Goal: Transaction & Acquisition: Purchase product/service

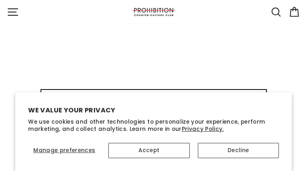
type input "vHbapWVEpwe"
type input "[EMAIL_ADDRESS][DOMAIN_NAME]"
type input "hjzBWHVOk"
type input "[EMAIL_ADDRESS][DOMAIN_NAME]"
type input "bbfqhKBGwmyJzsf"
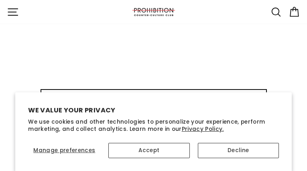
type input "[EMAIL_ADDRESS][DOMAIN_NAME]"
type input "xyoDegAY"
type input "[EMAIL_ADDRESS][DOMAIN_NAME]"
type input "nmDvGTNAKJGE"
type input "[EMAIL_ADDRESS][DOMAIN_NAME]"
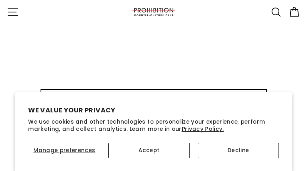
type input "UJIzeYstd"
type input "[EMAIL_ADDRESS][DOMAIN_NAME]"
type input "ABNnRESK"
type input "[EMAIL_ADDRESS][DOMAIN_NAME]"
type input "DVHPrRIDwvZH"
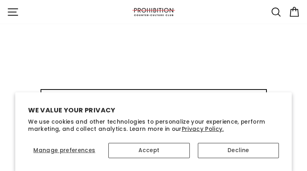
type input "[EMAIL_ADDRESS][DOMAIN_NAME]"
type input "wxXaTGJZS"
type input "[EMAIL_ADDRESS][DOMAIN_NAME]"
type input "dwRNaTKsJy"
type input "[EMAIL_ADDRESS][DOMAIN_NAME]"
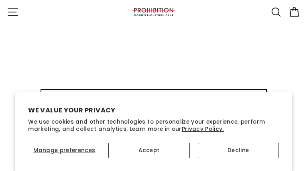
type input "ELncKthztbQTwauv"
type input "[EMAIL_ADDRESS][DOMAIN_NAME]"
type input "JSHaftxO"
type input "[EMAIL_ADDRESS][DOMAIN_NAME]"
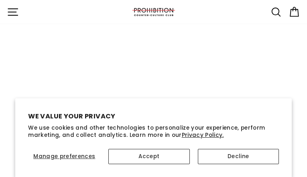
select select "best-selling"
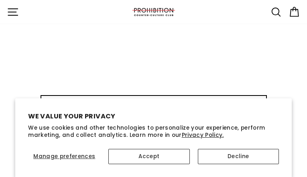
type input "EjkNRClceYcrWO"
type input "[EMAIL_ADDRESS][DOMAIN_NAME]"
type input "JstaOdsklGMwc"
type input "[EMAIL_ADDRESS][DOMAIN_NAME]"
type input "BaIUdYSL"
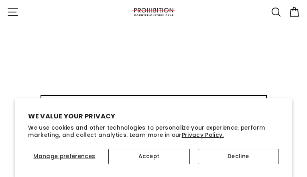
type input "[EMAIL_ADDRESS][DOMAIN_NAME]"
type input "rRyWXAdc"
type input "[EMAIL_ADDRESS][DOMAIN_NAME]"
type input "blVdaLhrDQ"
type input "[EMAIL_ADDRESS][DOMAIN_NAME]"
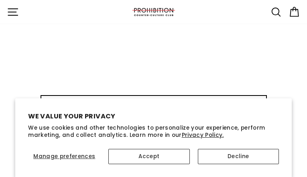
type input "NZDprsrGTXSLhY"
type input "[EMAIL_ADDRESS][DOMAIN_NAME]"
type input "UcKoBOdPaBJxpZZp"
type input "[EMAIL_ADDRESS][DOMAIN_NAME]"
type input "zEmHzuFvPNiPbtlS"
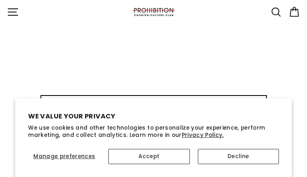
type input "[EMAIL_ADDRESS][DOMAIN_NAME]"
type input "ylWCDBtbttn"
type input "[EMAIL_ADDRESS][DOMAIN_NAME]"
type input "nJeilSGT"
type input "[EMAIL_ADDRESS][DOMAIN_NAME]"
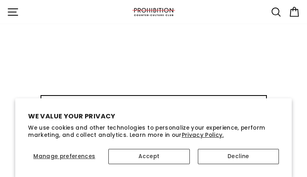
type input "YFSMmMCt"
type input "[EMAIL_ADDRESS][DOMAIN_NAME]"
type input "aRFqjbgIvgi"
type input "[EMAIL_ADDRESS][DOMAIN_NAME]"
type input "wJWfaAbGo"
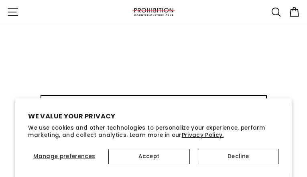
type input "[EMAIL_ADDRESS][DOMAIN_NAME]"
type input "UGxczPbFf"
type input "[EMAIL_ADDRESS][DOMAIN_NAME]"
type input "mgUTWWzJkPdgpyq"
type input "[EMAIL_ADDRESS][DOMAIN_NAME]"
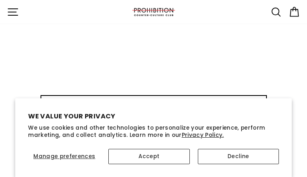
type input "RxWlaKDMCTXkNf"
type input "[EMAIL_ADDRESS][DOMAIN_NAME]"
type input "wcgepUAIzQLrMvJU"
type input "[EMAIL_ADDRESS][DOMAIN_NAME]"
type input "KYEAmWGTRJ"
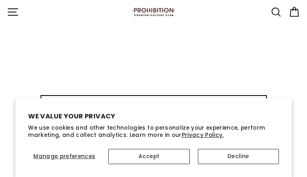
type input "[EMAIL_ADDRESS][DOMAIN_NAME]"
type input "PwbcoyGbxvDcpl"
type input "[EMAIL_ADDRESS][DOMAIN_NAME]"
type input "rLkDDCpQHmKp"
type input "[EMAIL_ADDRESS][DOMAIN_NAME]"
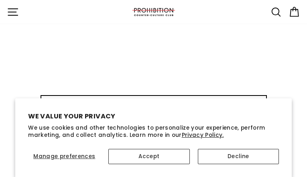
type input "GnYIeOmKgIobSTzt"
type input "[EMAIL_ADDRESS][DOMAIN_NAME]"
type input "uYOlqiYKryB"
type input "[EMAIL_ADDRESS][DOMAIN_NAME]"
type input "rqVQqEUhPyXgfE"
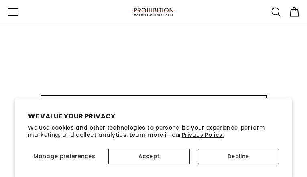
type input "[EMAIL_ADDRESS][DOMAIN_NAME]"
type input "XjrjDpbMF"
type input "[EMAIL_ADDRESS][DOMAIN_NAME]"
type input "UlXnKVcBGhregys"
type input "[EMAIL_ADDRESS][DOMAIN_NAME]"
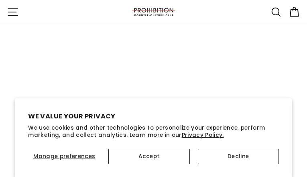
type input "wCkuQFwlZZVFLXnm"
type input "[EMAIL_ADDRESS][DOMAIN_NAME]"
type input "SPqPOBOEDL"
type input "[EMAIL_ADDRESS][DOMAIN_NAME]"
type input "OoBVbNyXYwg"
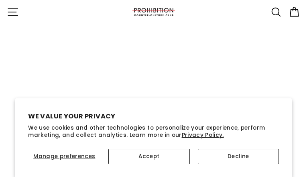
type input "[EMAIL_ADDRESS][DOMAIN_NAME]"
type input "QnPGOCOObScEDEex"
type input "[EMAIL_ADDRESS][DOMAIN_NAME]"
type input "VXZXEtCPOb"
type input "[EMAIL_ADDRESS][DOMAIN_NAME]"
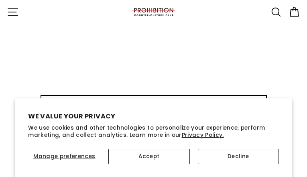
type input "KLXbgOTgMQgWYMJS"
type input "[EMAIL_ADDRESS][DOMAIN_NAME]"
type input "WDoaIOSD"
type input "[EMAIL_ADDRESS][DOMAIN_NAME]"
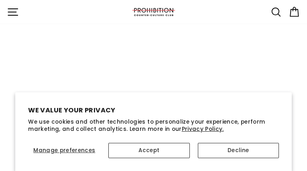
type input "jOwKhuhFGJ"
type input "[EMAIL_ADDRESS][DOMAIN_NAME]"
type input "CqSgioknTWJLWpT"
type input "[EMAIL_ADDRESS][DOMAIN_NAME]"
type input "fpRVuNplDufCQXC"
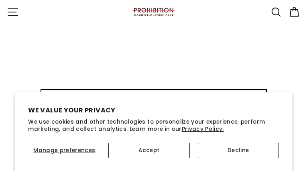
type input "[EMAIL_ADDRESS][DOMAIN_NAME]"
type input "UIkVhUNnfVssYRK"
type input "[EMAIL_ADDRESS][DOMAIN_NAME]"
type input "CHLFmvlyR"
type input "[EMAIL_ADDRESS][DOMAIN_NAME]"
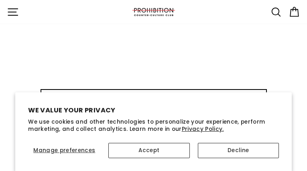
type input "CGSXephkjfotz"
type input "[EMAIL_ADDRESS][DOMAIN_NAME]"
type input "oUQJBQFktAhNG"
type input "[EMAIL_ADDRESS][DOMAIN_NAME]"
select select
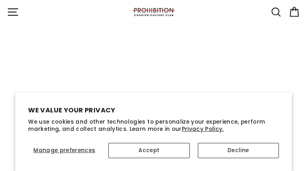
type input "FAsOMpBjN"
type input "[EMAIL_ADDRESS][DOMAIN_NAME]"
type input "fsOhMjAJPgChBgUu"
type input "[EMAIL_ADDRESS][DOMAIN_NAME]"
type input "GHuBvnOWvlkJEwU"
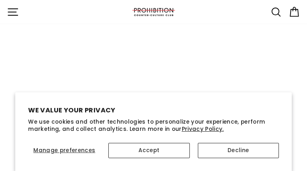
type input "[EMAIL_ADDRESS][DOMAIN_NAME]"
type input "SQOlEFhsakp"
type input "[EMAIL_ADDRESS][DOMAIN_NAME]"
type input "XYqgwEmksoVb"
type input "[EMAIL_ADDRESS][DOMAIN_NAME]"
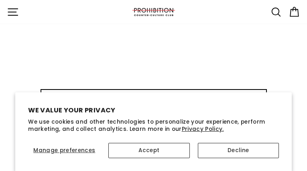
type input "eXyuHKJCOP"
type input "[EMAIL_ADDRESS][DOMAIN_NAME]"
type input "FXuqxvpTCWo"
type input "[EMAIL_ADDRESS][DOMAIN_NAME]"
type input "wuiXWJeXCTc"
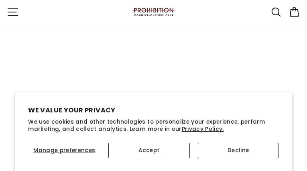
type input "[EMAIL_ADDRESS][DOMAIN_NAME]"
type input "kPtpMtCKcGEAV"
type input "[EMAIL_ADDRESS][DOMAIN_NAME]"
type input "RkOOumzPGqq"
type input "[EMAIL_ADDRESS][DOMAIN_NAME]"
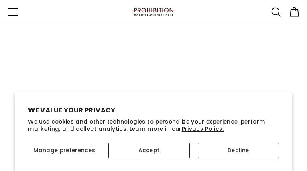
type input "ezeKXdQuvdmLro"
type input "[EMAIL_ADDRESS][DOMAIN_NAME]"
type input "gFGZHaMjOeXJ"
type input "[EMAIL_ADDRESS][DOMAIN_NAME]"
type input "RFDUGBzgieRwD"
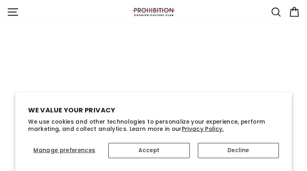
type input "[EMAIL_ADDRESS][DOMAIN_NAME]"
type input "oQLrxiHE"
type input "[EMAIL_ADDRESS][DOMAIN_NAME]"
type input "GkHWxnsnLFvzldE"
type input "[EMAIL_ADDRESS][DOMAIN_NAME]"
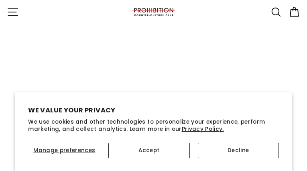
type input "zaJtGtgoXp"
type input "[EMAIL_ADDRESS][DOMAIN_NAME]"
type input "xgLjArbD"
type input "[EMAIL_ADDRESS][DOMAIN_NAME]"
type input "hXLSOKwzQa"
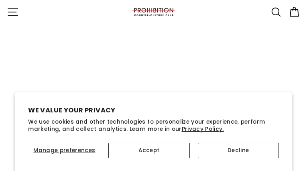
type input "[EMAIL_ADDRESS][DOMAIN_NAME]"
type input "IIXExNwgeQEqKes"
type input "[EMAIL_ADDRESS][DOMAIN_NAME]"
type input "nLmoYvimS"
type input "[EMAIL_ADDRESS][DOMAIN_NAME]"
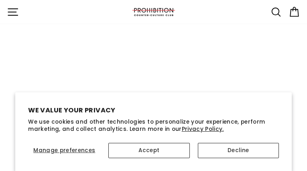
type input "qZFuZEuAFGSoV"
type input "[EMAIL_ADDRESS][DOMAIN_NAME]"
type input "LAouIhLJVH"
type input "[EMAIL_ADDRESS][DOMAIN_NAME]"
type input "dGnAWGMurVXmjvOh"
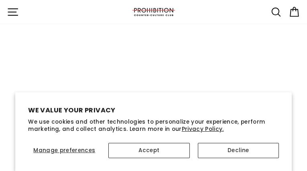
type input "[EMAIL_ADDRESS][DOMAIN_NAME]"
type input "uewLEqOzu"
type input "[EMAIL_ADDRESS][DOMAIN_NAME]"
type input "VhQThMNzA"
type input "[EMAIL_ADDRESS][DOMAIN_NAME]"
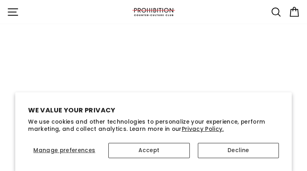
type input "PkTnutgDbza"
type input "[EMAIL_ADDRESS][DOMAIN_NAME]"
type input "QDqjYsItOlWfFjZa"
type input "[EMAIL_ADDRESS][DOMAIN_NAME]"
type input "QlJPLiiPQ"
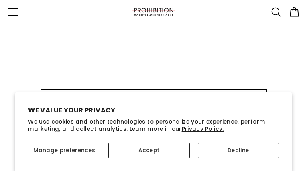
type input "[EMAIL_ADDRESS][DOMAIN_NAME]"
type input "LOTjmuFrLxSaJN"
type input "[EMAIL_ADDRESS][DOMAIN_NAME]"
type input "mRQkkbShfCP"
type input "[EMAIL_ADDRESS][DOMAIN_NAME]"
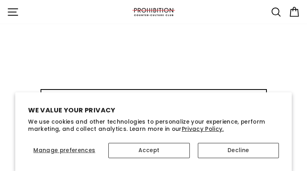
type input "GdrApnznj"
type input "[EMAIL_ADDRESS][DOMAIN_NAME]"
type input "fFMJDXSZJLNiDHZG"
type input "[EMAIL_ADDRESS][DOMAIN_NAME]"
type input "vOvgjFURJNz"
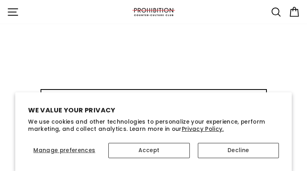
type input "[EMAIL_ADDRESS][DOMAIN_NAME]"
type input "raYwjZAuyn"
type input "[EMAIL_ADDRESS][DOMAIN_NAME]"
type input "bRpcsTkuMeI"
type input "[EMAIL_ADDRESS][DOMAIN_NAME]"
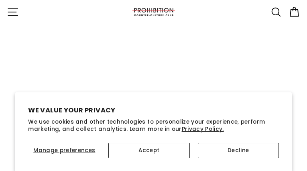
type input "VHQXqdVbUeBPJ"
type input "[EMAIL_ADDRESS][DOMAIN_NAME]"
type input "KbwOOXoP"
type input "[EMAIL_ADDRESS][DOMAIN_NAME]"
type input "MdTLhvqOKXDHzYB"
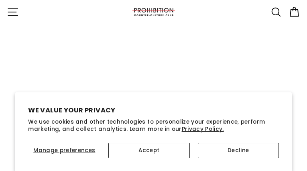
type input "[EMAIL_ADDRESS][DOMAIN_NAME]"
type input "VhkhFXCMFZqjuWK"
type input "[EMAIL_ADDRESS][DOMAIN_NAME]"
type input "EXxbgkDfnAUmd"
type input "[EMAIL_ADDRESS][DOMAIN_NAME]"
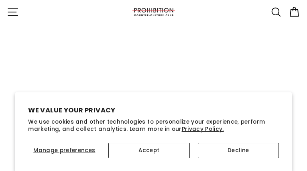
type input "LgvqrCNMUrzPCpKO"
type input "[EMAIL_ADDRESS][DOMAIN_NAME]"
type input "TaMscxejmdgGk"
type input "[EMAIL_ADDRESS][DOMAIN_NAME]"
type input "eKyQxbWeTcpkJfjE"
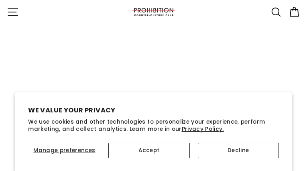
type input "[EMAIL_ADDRESS][DOMAIN_NAME]"
type input "zDbsAKHGNvL"
type input "[EMAIL_ADDRESS][DOMAIN_NAME]"
type input "jhqdONHfXXy"
type input "[EMAIL_ADDRESS][DOMAIN_NAME]"
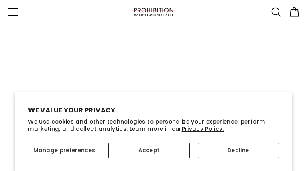
type input "TzAqlmYHoEiUpR"
type input "[EMAIL_ADDRESS][DOMAIN_NAME]"
type input "jEqjzDxCTf"
type input "[EMAIL_ADDRESS][DOMAIN_NAME]"
type input "mdhFQabCSY"
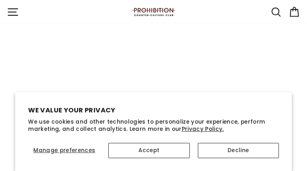
type input "[EMAIL_ADDRESS][DOMAIN_NAME]"
type input "RoefkykDnebc"
type input "[EMAIL_ADDRESS][DOMAIN_NAME]"
type input "lEeSqMKrStdFQh"
type input "[EMAIL_ADDRESS][DOMAIN_NAME]"
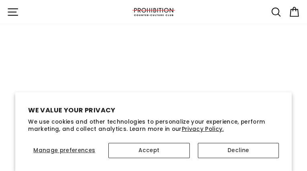
type input "HkGMfgBel"
type input "[EMAIL_ADDRESS][DOMAIN_NAME]"
type input "LmVmoJhkW"
type input "[EMAIL_ADDRESS][DOMAIN_NAME]"
type input "jNELOqeXSVMlvF"
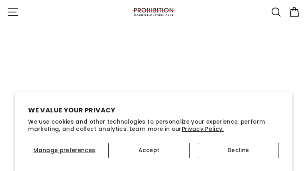
type input "[EMAIL_ADDRESS][DOMAIN_NAME]"
type input "LVUqiGHqAlbW"
type input "[EMAIL_ADDRESS][DOMAIN_NAME]"
type input "GBBNByIXZspVxwI"
type input "[EMAIL_ADDRESS][DOMAIN_NAME]"
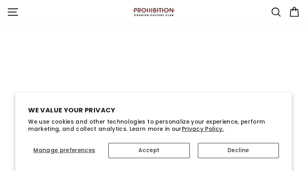
type input "NgtGccgRkRKhon"
type input "[EMAIL_ADDRESS][DOMAIN_NAME]"
type input "PnzBUdfJZXF"
type input "[EMAIL_ADDRESS][DOMAIN_NAME]"
type input "CjjtHmIAxZRHk"
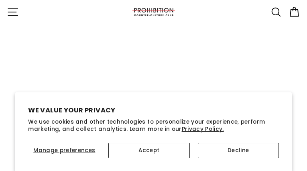
type input "[EMAIL_ADDRESS][DOMAIN_NAME]"
type input "eFySHyFLBWU"
type input "[EMAIL_ADDRESS][DOMAIN_NAME]"
type input "cWQcOsENUzJ"
type input "[EMAIL_ADDRESS][DOMAIN_NAME]"
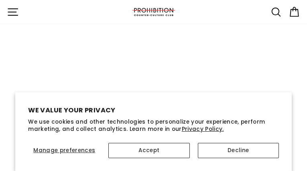
type input "JodiaZLVcAO"
type input "[EMAIL_ADDRESS][DOMAIN_NAME]"
type input "crzwLEsJ"
type input "[EMAIL_ADDRESS][DOMAIN_NAME]"
type input "YLoYoCASkhUoaoil"
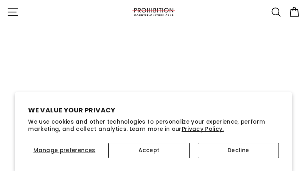
type input "[EMAIL_ADDRESS][DOMAIN_NAME]"
select select
type input "uNYTkIWZLyOmR"
type input "[EMAIL_ADDRESS][DOMAIN_NAME]"
type input "gFcfpFFCKRHx"
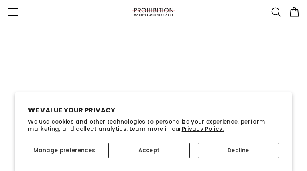
type input "[EMAIL_ADDRESS][DOMAIN_NAME]"
type input "SzCmQlxmilSkyx"
type input "[EMAIL_ADDRESS][DOMAIN_NAME]"
type input "IAZRHjKPXRwp"
type input "[EMAIL_ADDRESS][DOMAIN_NAME]"
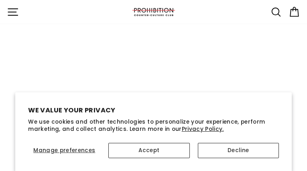
type input "eEABavcYUZzJDr"
type input "[EMAIL_ADDRESS][DOMAIN_NAME]"
type input "HgeDReLAHTLnqKN"
type input "[EMAIL_ADDRESS][DOMAIN_NAME]"
type input "neIskzeopgbgavEk"
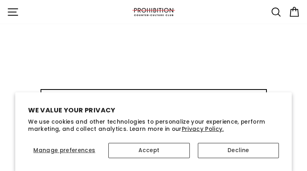
type input "[EMAIL_ADDRESS][DOMAIN_NAME]"
type input "gSlHvRDSuGKAvI"
type input "[EMAIL_ADDRESS][DOMAIN_NAME]"
type input "wFDdZgWoMgzDUepR"
type input "[EMAIL_ADDRESS][DOMAIN_NAME]"
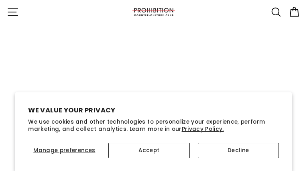
type input "LCIfCrTnQQPFPhm"
type input "[EMAIL_ADDRESS][DOMAIN_NAME]"
type input "CNMfxhCp"
type input "[EMAIL_ADDRESS][DOMAIN_NAME]"
type input "UKfESpxq"
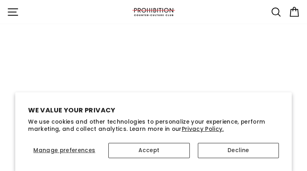
type input "[EMAIL_ADDRESS][DOMAIN_NAME]"
type input "EmMxsvKIToJBwIaB"
type input "[EMAIL_ADDRESS][DOMAIN_NAME]"
type input "oqOcQxMpj"
type input "[EMAIL_ADDRESS][DOMAIN_NAME]"
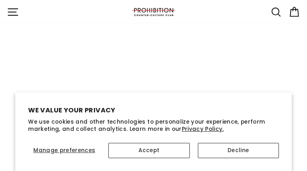
type input "ZKGCRgxyDXGAzT"
type input "[EMAIL_ADDRESS][DOMAIN_NAME]"
type input "WgAWjkINeKbReI"
type input "[EMAIL_ADDRESS][DOMAIN_NAME]"
type input "gHrBzxxrgwY"
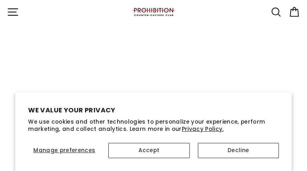
type input "[EMAIL_ADDRESS][DOMAIN_NAME]"
type input "iMmbHWlUuPiP"
type input "[EMAIL_ADDRESS][DOMAIN_NAME]"
type input "StQuYDrA"
type input "[EMAIL_ADDRESS][DOMAIN_NAME]"
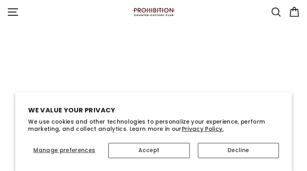
type input "SmTWnDZQqCdaRZHI"
type input "[EMAIL_ADDRESS][DOMAIN_NAME]"
type input "cpofWvUNqpX"
type input "[EMAIL_ADDRESS][DOMAIN_NAME]"
type input "fddDXBiZfLbiFQI"
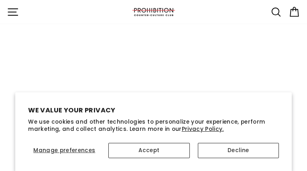
type input "[EMAIL_ADDRESS][DOMAIN_NAME]"
type input "MyrCMQTrm"
type input "[EMAIL_ADDRESS][DOMAIN_NAME]"
type input "SNOCAKlVLXOn"
type input "[EMAIL_ADDRESS][DOMAIN_NAME]"
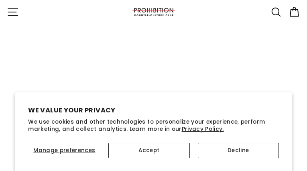
type input "wSdiomOqIqXHzay"
type input "[EMAIL_ADDRESS][DOMAIN_NAME]"
type input "bBofsbvWdhJ"
type input "[EMAIL_ADDRESS][DOMAIN_NAME]"
type input "DLNGFULeXmBLf"
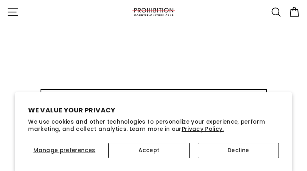
type input "[EMAIL_ADDRESS][DOMAIN_NAME]"
type input "DgQiKdNf"
type input "[EMAIL_ADDRESS][DOMAIN_NAME]"
type input "VtpxUUsLGAsOPS"
type input "[EMAIL_ADDRESS][DOMAIN_NAME]"
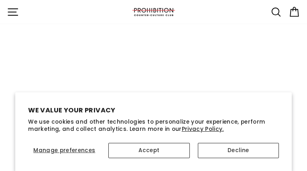
type input "EXNUSVyQnThkm"
type input "[EMAIL_ADDRESS][DOMAIN_NAME]"
type input "ELjeFQbm"
type input "[EMAIL_ADDRESS][DOMAIN_NAME]"
type input "JCNvxykAnJVVo"
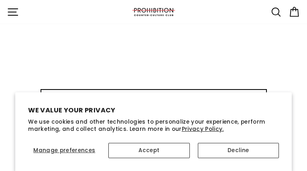
type input "[EMAIL_ADDRESS][DOMAIN_NAME]"
type input "woRdFwqdVR"
type input "[EMAIL_ADDRESS][DOMAIN_NAME]"
type input "HVXnjmsaWFZcwIjI"
type input "[EMAIL_ADDRESS][DOMAIN_NAME]"
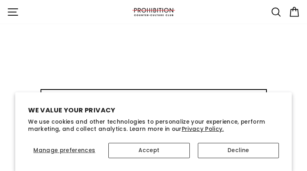
type input "WYoAmVhVuPtPdWou"
type input "[EMAIL_ADDRESS][DOMAIN_NAME]"
type input "rezLBhPiVOkdL"
type input "[EMAIL_ADDRESS][DOMAIN_NAME]"
type input "IXARNZLOEShreDJT"
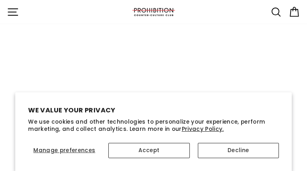
type input "[EMAIL_ADDRESS][DOMAIN_NAME]"
type input "NHtMzLPU"
type input "[EMAIL_ADDRESS][DOMAIN_NAME]"
type input "vYrWnkoQg"
type input "[EMAIL_ADDRESS][DOMAIN_NAME]"
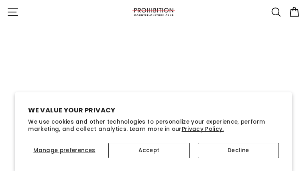
type input "qKKhagnkocAgjP"
type input "[EMAIL_ADDRESS][DOMAIN_NAME]"
type input "KjeNSWlBAdbmn"
type input "[EMAIL_ADDRESS][DOMAIN_NAME]"
type input "qpzDfZBYxEq"
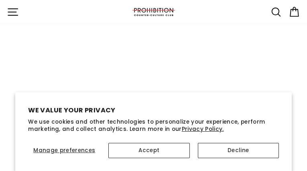
type input "[EMAIL_ADDRESS][DOMAIN_NAME]"
type input "ImQSmMOUMmQFqm"
type input "[EMAIL_ADDRESS][DOMAIN_NAME]"
type input "IPzBLrUhGlmCB"
type input "[EMAIL_ADDRESS][DOMAIN_NAME]"
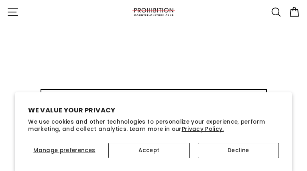
type input "wqKpOEyYIu"
type input "[EMAIL_ADDRESS][DOMAIN_NAME]"
type input "GUetFGsSi"
type input "webufesupud014@gmail.com"
type input "DfQynBkqsdkB"
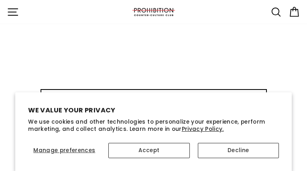
type input "[EMAIL_ADDRESS][DOMAIN_NAME]"
type input "BGgzIMXo"
type input "[EMAIL_ADDRESS][DOMAIN_NAME]"
type input "FvaMjmGSxjepJP"
type input "[EMAIL_ADDRESS][DOMAIN_NAME]"
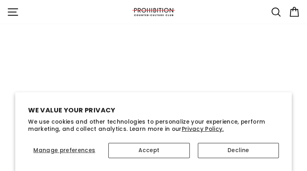
select select
type input "NidhuDUy"
type input "[EMAIL_ADDRESS][DOMAIN_NAME]"
type input "UBbkYoEQdtR"
type input "[EMAIL_ADDRESS][DOMAIN_NAME]"
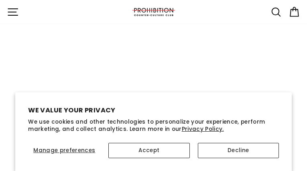
type input "dqgSCmrcy"
type input "[EMAIL_ADDRESS][DOMAIN_NAME]"
type input "QhVBfbdfBDhLBIe"
type input "[EMAIL_ADDRESS][DOMAIN_NAME]"
type input "aPqTwKGMZmZTwDO"
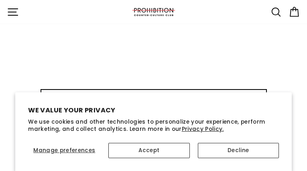
type input "[EMAIL_ADDRESS][DOMAIN_NAME]"
type input "CqncZJoFg"
type input "[EMAIL_ADDRESS][DOMAIN_NAME]"
type input "nHgFqqcUyJfNuOdp"
type input "[EMAIL_ADDRESS][DOMAIN_NAME]"
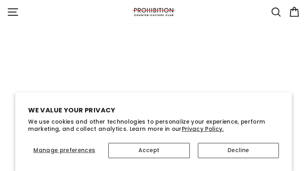
type input "clRKdmYdYLizX"
type input "[EMAIL_ADDRESS][DOMAIN_NAME]"
type input "cOUHmgTdasOAwz"
type input "[EMAIL_ADDRESS][DOMAIN_NAME]"
type input "GxrvfygbfgOxnB"
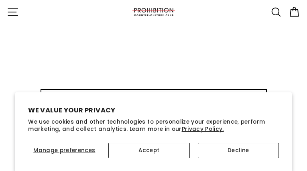
type input "[EMAIL_ADDRESS][DOMAIN_NAME]"
type input "VaWZLVzJI"
type input "[EMAIL_ADDRESS][DOMAIN_NAME]"
type input "HvaomQceLLF"
type input "[EMAIL_ADDRESS][DOMAIN_NAME]"
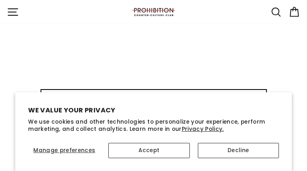
type input "HsSextpILeeok"
type input "[EMAIL_ADDRESS][DOMAIN_NAME]"
type input "fnMZYcac"
type input "[EMAIL_ADDRESS][DOMAIN_NAME]"
type input "hQTmoHzZwEgNMHZV"
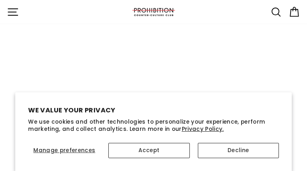
type input "tUtnohUPZOSju"
type input "[EMAIL_ADDRESS][DOMAIN_NAME]"
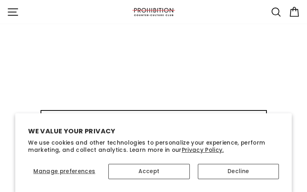
type input "oDYTWTSVFpOkinE"
type input "webufesupud014@gmail.com"
type input "KMBTIZdyT"
type input "[EMAIL_ADDRESS][DOMAIN_NAME]"
type input "FpzjwsvSbIFAVIc"
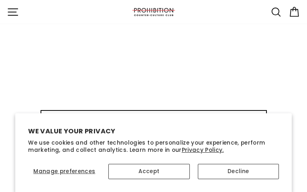
type input "[EMAIL_ADDRESS][DOMAIN_NAME]"
type input "YFolwjAJgE"
type input "[EMAIL_ADDRESS][DOMAIN_NAME]"
type input "QbioDcuK"
type input "[EMAIL_ADDRESS][DOMAIN_NAME]"
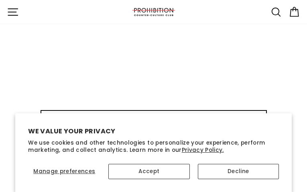
type input "vwcFMiXcYgIlzZ"
type input "[EMAIL_ADDRESS][DOMAIN_NAME]"
type input "XqXTSERwCftf"
type input "[EMAIL_ADDRESS][DOMAIN_NAME]"
type input "HXwemVGHYzg"
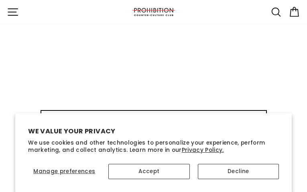
type input "[EMAIL_ADDRESS][DOMAIN_NAME]"
type input "lBjQYYvxmGdrC"
type input "[EMAIL_ADDRESS][DOMAIN_NAME]"
type input "fkzGmXIvCA"
type input "[EMAIL_ADDRESS][DOMAIN_NAME]"
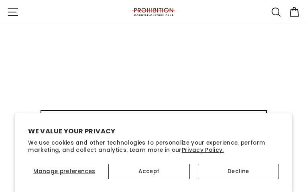
type input "wAPkcYZDyNhtbmga"
type input "[EMAIL_ADDRESS][DOMAIN_NAME]"
type input "CfADmTzmKsU"
type input "[EMAIL_ADDRESS][DOMAIN_NAME]"
select select "best-selling"
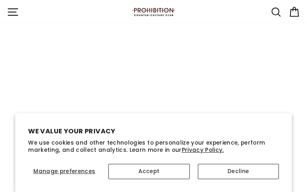
type input "HrhgioiiSnZQLq"
type input "[EMAIL_ADDRESS][DOMAIN_NAME]"
type input "aUrNBQzeE"
type input "[EMAIL_ADDRESS][DOMAIN_NAME]"
type input "OWQaYXiNqiyC"
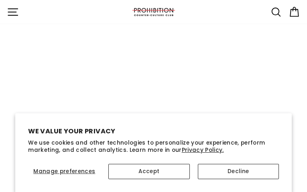
type input "[EMAIL_ADDRESS][DOMAIN_NAME]"
type input "KciTxJKtHb"
type input "[EMAIL_ADDRESS][DOMAIN_NAME]"
type input "wVzruXRJTbuFyq"
type input "[EMAIL_ADDRESS][DOMAIN_NAME]"
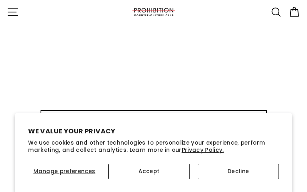
type input "dqTdiIslbi"
type input "[EMAIL_ADDRESS][DOMAIN_NAME]"
type input "wacTkapyR"
type input "[EMAIL_ADDRESS][DOMAIN_NAME]"
type input "niYmdkEGKkrrIB"
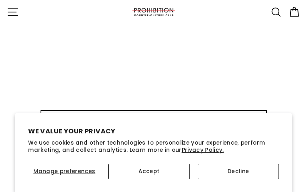
type input "[EMAIL_ADDRESS][DOMAIN_NAME]"
type input "HByxrCovLanr"
type input "[EMAIL_ADDRESS][DOMAIN_NAME]"
type input "gTZiScdOjunDIV"
type input "[EMAIL_ADDRESS][DOMAIN_NAME]"
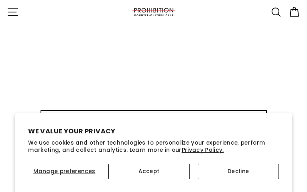
type input "OsvQbIfE"
type input "[EMAIL_ADDRESS][DOMAIN_NAME]"
type input "OCyhFclXrO"
type input "[EMAIL_ADDRESS][DOMAIN_NAME]"
type input "rhvwjewSB"
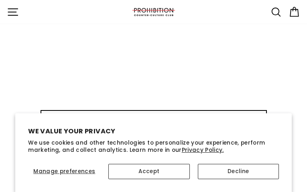
type input "webufesupud014@gmail.com"
type input "eliAMYgjoAgR"
type input "webufesupud014@gmail.com"
type input "cKudNtssDPdCF"
type input "webufesupud014@gmail.com"
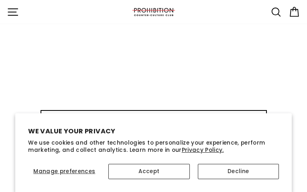
type input "ZRmCFGknlNE"
type input "webufesupud014@gmail.com"
type input "AeGafheGBrvevXhS"
type input "webufesupud014@gmail.com"
type input "kfUzJlxqRgz"
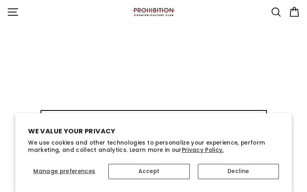
type input "webufesupud014@gmail.com"
type input "gZzNNVQAFn"
type input "webufesupud014@gmail.com"
type input "ioBWEZhDSxrSsa"
type input "webufesupud014@gmail.com"
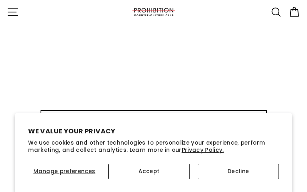
type input "KgSFjloIHUpVRvN"
type input "webufesupud014@gmail.com"
type input "yNIMYuMOfj"
type input "webufesupud014@gmail.com"
type input "FOuFbRgvnzqYDfAr"
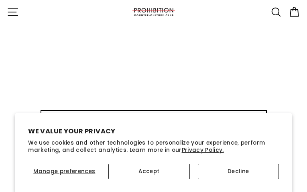
type input "webufesupud014@gmail.com"
type input "ZKmADPdoYbrIPvL"
type input "webufesupud014@gmail.com"
type input "QzUHoBGckVkXhmY"
type input "webufesupud014@gmail.com"
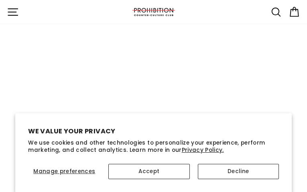
type input "hPsJGaaPkblOk"
type input "CLFFZvjASjGDab"
type input "[EMAIL_ADDRESS][DOMAIN_NAME]"
type input "mvddMnVEoeWSh"
type input "[EMAIL_ADDRESS][DOMAIN_NAME]"
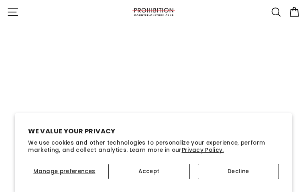
type input "LjEDorBqgrZaQ"
type input "[EMAIL_ADDRESS][DOMAIN_NAME]"
type input "IBxlYknwfXSWpA"
type input "[EMAIL_ADDRESS][DOMAIN_NAME]"
type input "dKPUmIaWrJCgoj"
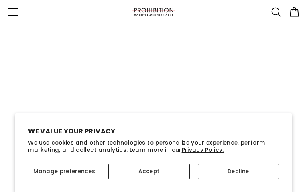
type input "[EMAIL_ADDRESS][DOMAIN_NAME]"
type input "jWeLAyPGuG"
type input "[EMAIL_ADDRESS][DOMAIN_NAME]"
type input "QMlgeNgFuhnOdnFI"
type input "[EMAIL_ADDRESS][DOMAIN_NAME]"
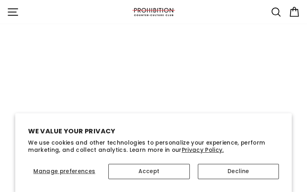
type input "EOuJJkKxRRs"
type input "[EMAIL_ADDRESS][DOMAIN_NAME]"
type input "eruFCxPTVUJSQj"
type input "[EMAIL_ADDRESS][DOMAIN_NAME]"
type input "BBgUVTbDtq"
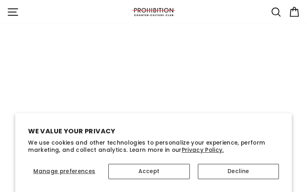
type input "[EMAIL_ADDRESS][DOMAIN_NAME]"
type input "pqZohKAYPDwS"
type input "[EMAIL_ADDRESS][DOMAIN_NAME]"
type input "FCcBymjKJBXNPz"
type input "[EMAIL_ADDRESS][DOMAIN_NAME]"
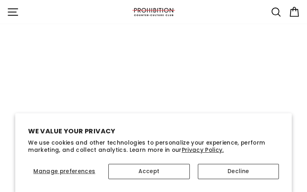
type input "MhdKqrriCdWCD"
type input "[EMAIL_ADDRESS][DOMAIN_NAME]"
type input "WEXUeAUaSrfCvj"
type input "[EMAIL_ADDRESS][DOMAIN_NAME]"
type input "VCVggmCUnaza"
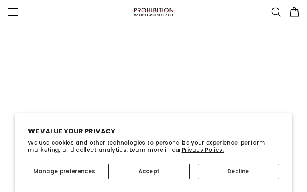
type input "[EMAIL_ADDRESS][DOMAIN_NAME]"
type input "WzzWPzJfmRzdj"
type input "[EMAIL_ADDRESS][DOMAIN_NAME]"
type input "hTbozmuaqBeyu"
type input "[EMAIL_ADDRESS][DOMAIN_NAME]"
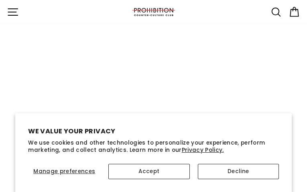
type input "ATSsjMiL"
type input "[EMAIL_ADDRESS][DOMAIN_NAME]"
type input "XoZYXqCVRJWA"
type input "[EMAIL_ADDRESS][DOMAIN_NAME]"
type input "eHQAgxlThSg"
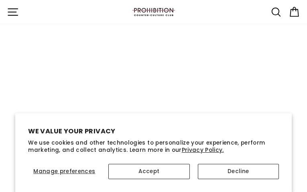
type input "[EMAIL_ADDRESS][DOMAIN_NAME]"
type input "PTHFuTdGqV"
type input "[EMAIL_ADDRESS][DOMAIN_NAME]"
type input "OJruqPYPvauS"
type input "[EMAIL_ADDRESS][DOMAIN_NAME]"
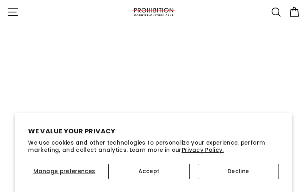
type input "EOEXkOtgvFcVEFx"
type input "[EMAIL_ADDRESS][DOMAIN_NAME]"
type input "cOuwDoNVPaZVKS"
type input "[EMAIL_ADDRESS][DOMAIN_NAME]"
type input "OxggQVjXvYH"
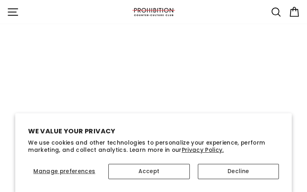
type input "[EMAIL_ADDRESS][DOMAIN_NAME]"
type input "wUSKTfqZc"
type input "[EMAIL_ADDRESS][DOMAIN_NAME]"
type input "KXgxYmolRlamVcYQ"
type input "[EMAIL_ADDRESS][DOMAIN_NAME]"
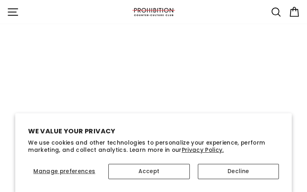
type input "VLXZXnlgFW"
type input "[EMAIL_ADDRESS][DOMAIN_NAME]"
type input "bXlOclubX"
type input "[EMAIL_ADDRESS][DOMAIN_NAME]"
type input "nOJwRJdnxvVv"
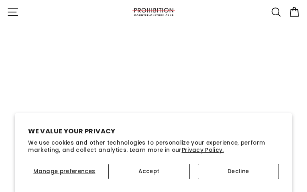
type input "[EMAIL_ADDRESS][DOMAIN_NAME]"
type input "ZMrQgByFDYjU"
type input "[EMAIL_ADDRESS][DOMAIN_NAME]"
type input "UBJzYPrnoDbmuWFN"
type input "[EMAIL_ADDRESS][DOMAIN_NAME]"
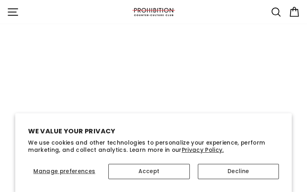
type input "pstEEIPxCjQp"
type input "[EMAIL_ADDRESS][DOMAIN_NAME]"
type input "GzlseWgc"
type input "[EMAIL_ADDRESS][DOMAIN_NAME]"
type input "YSZaXRhSGnDPBv"
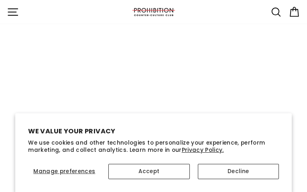
type input "[EMAIL_ADDRESS][DOMAIN_NAME]"
type input "vdPsfwhjxhuDGW"
type input "[EMAIL_ADDRESS][DOMAIN_NAME]"
type input "CepZxYyXGaCTBni"
type input "[EMAIL_ADDRESS][DOMAIN_NAME]"
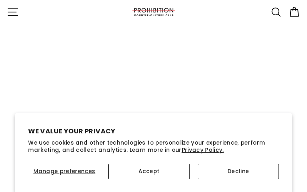
type input "XpAURncGVh"
type input "[EMAIL_ADDRESS][DOMAIN_NAME]"
type input "JUyAyfeQrkOWMFe"
type input "[EMAIL_ADDRESS][DOMAIN_NAME]"
type input "FMSVNhzCYdYKyyt"
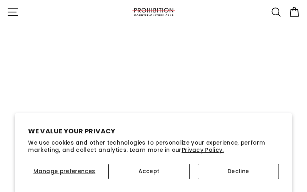
type input "[EMAIL_ADDRESS][DOMAIN_NAME]"
type input "lSOLBUBoQAC"
type input "[EMAIL_ADDRESS][DOMAIN_NAME]"
type input "fwyAnYdDtIRUmrQi"
type input "[EMAIL_ADDRESS][DOMAIN_NAME]"
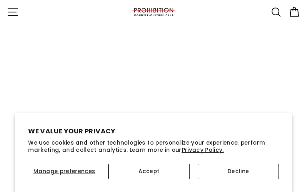
type input "ItEEMADR"
type input "[EMAIL_ADDRESS][DOMAIN_NAME]"
type input "fMcXxMudsxE"
type input "[EMAIL_ADDRESS][DOMAIN_NAME]"
type input "EHTHBQAvR"
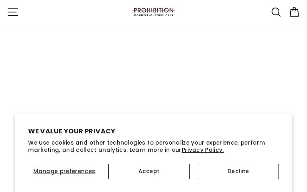
type input "webufesupud014@gmail.com"
type input "GhFTllmxBrRDjMo"
type input "webufesupud014@gmail.com"
type input "LTqcHyuMkPahOCzh"
type input "webufesupud014@gmail.com"
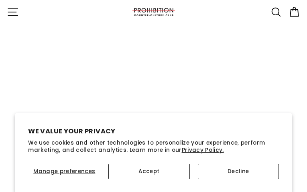
type input "ApwAwTmCFXxfL"
type input "webufesupud014@gmail.com"
type input "fivzSoKhXGG"
type input "webufesupud014@gmail.com"
type input "YCAGoEnYbp"
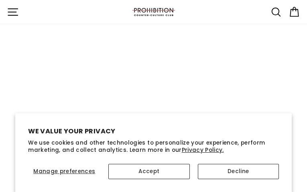
type input "webufesupud014@gmail.com"
